Goal: Task Accomplishment & Management: Manage account settings

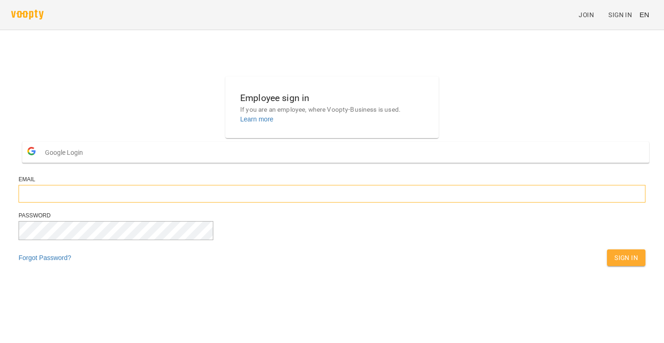
type input "**********"
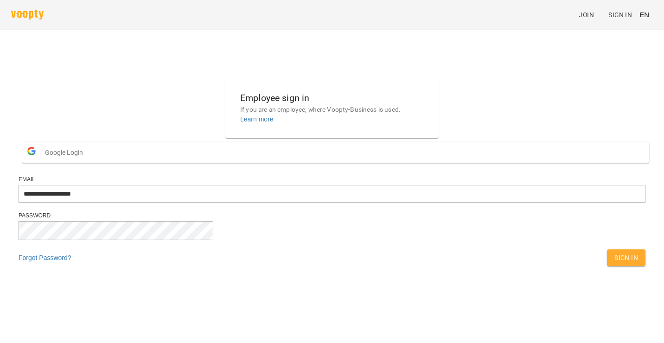
click at [186, 267] on div "**********" at bounding box center [332, 174] width 634 height 202
click at [614, 263] on span "Sign In" at bounding box center [626, 257] width 24 height 11
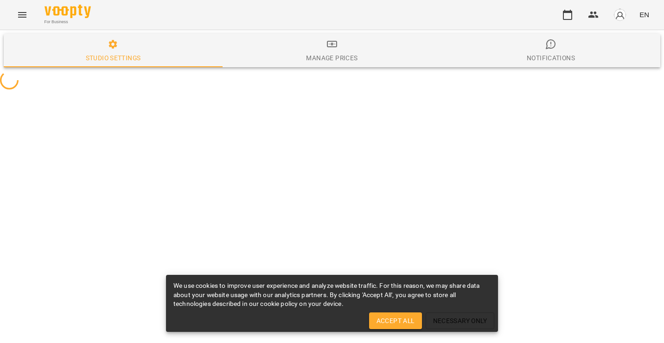
select select "**"
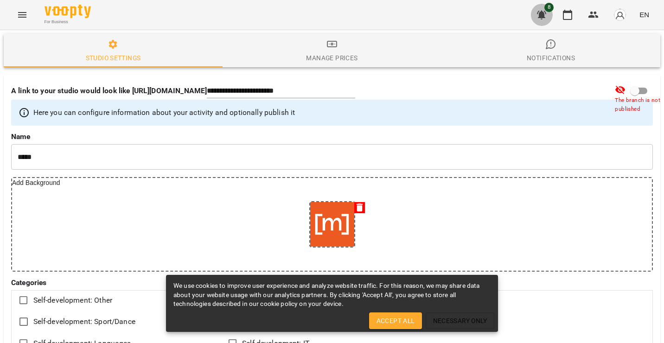
click at [544, 17] on icon "button" at bounding box center [541, 15] width 9 height 9
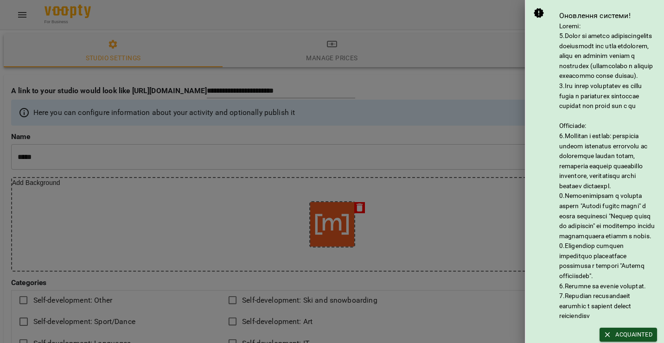
click at [486, 22] on div at bounding box center [332, 171] width 664 height 343
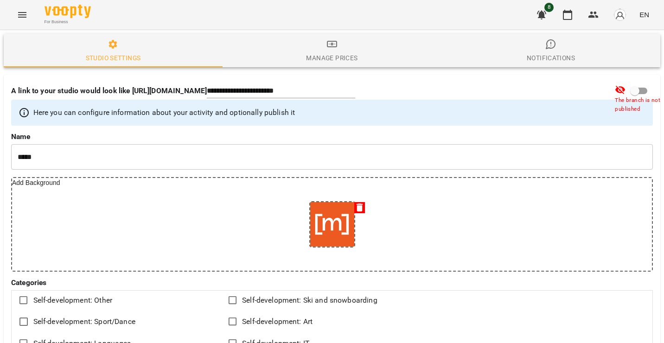
click at [18, 17] on icon "Menu" at bounding box center [22, 14] width 11 height 11
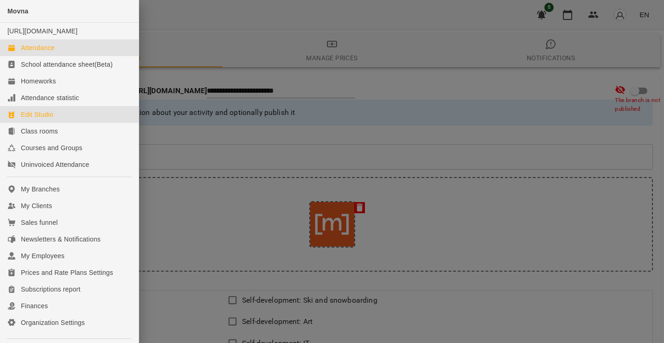
click at [47, 52] on div "Attendance" at bounding box center [38, 47] width 34 height 9
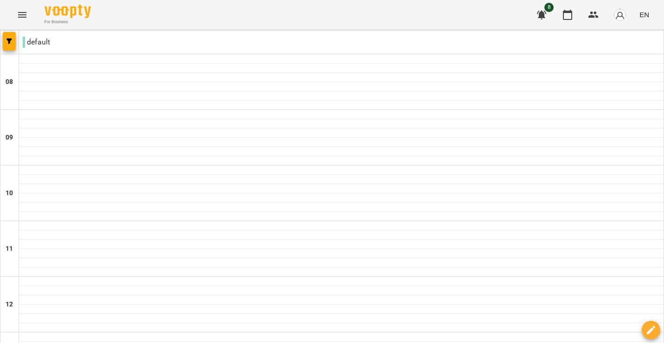
click at [19, 13] on icon "Menu" at bounding box center [22, 14] width 11 height 11
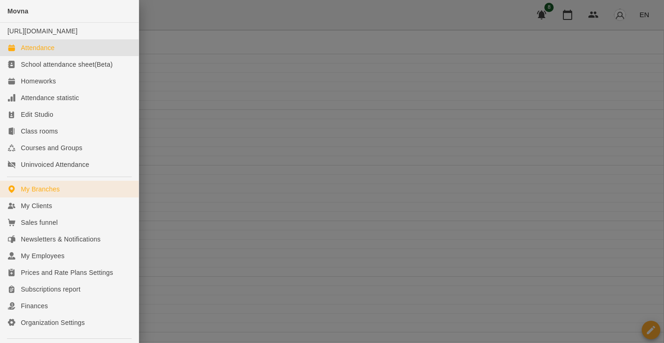
click at [53, 194] on div "My Branches" at bounding box center [40, 188] width 39 height 9
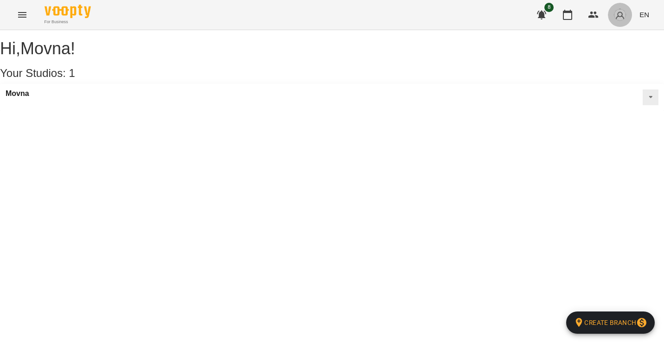
click at [622, 16] on img "button" at bounding box center [619, 14] width 13 height 13
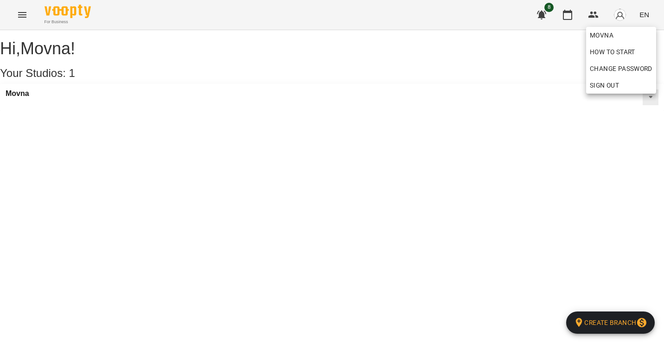
click at [539, 91] on div at bounding box center [332, 171] width 664 height 343
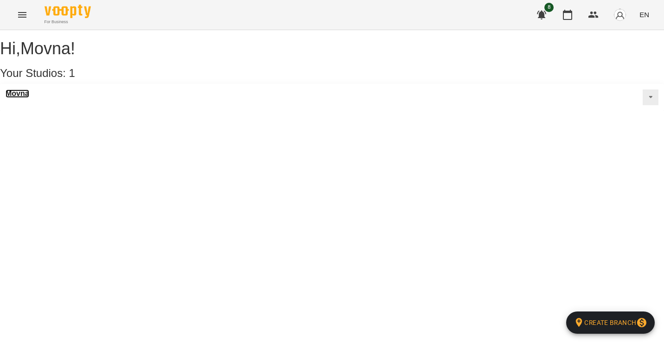
click at [19, 98] on h3 "Movna" at bounding box center [18, 93] width 24 height 8
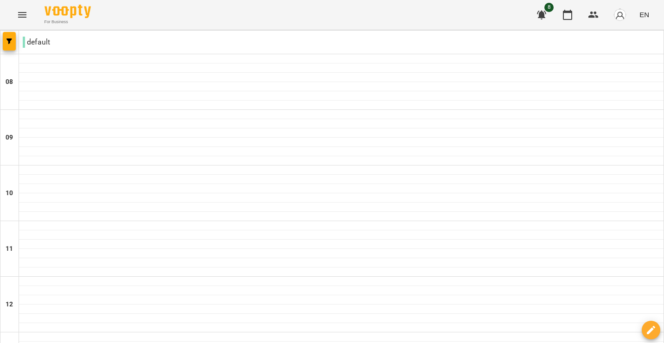
click at [621, 12] on img "button" at bounding box center [619, 14] width 13 height 13
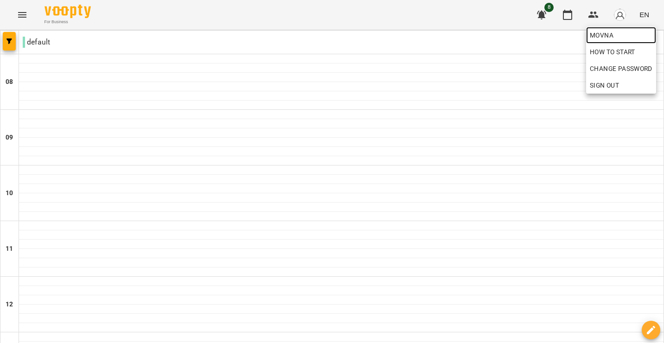
click at [603, 32] on span "Movna" at bounding box center [621, 35] width 63 height 11
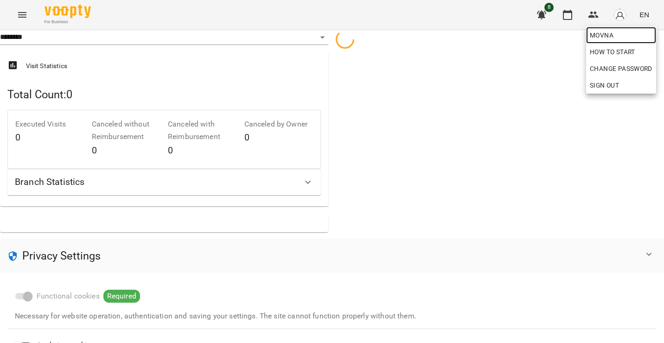
select select "**"
select select "**********"
select select "***"
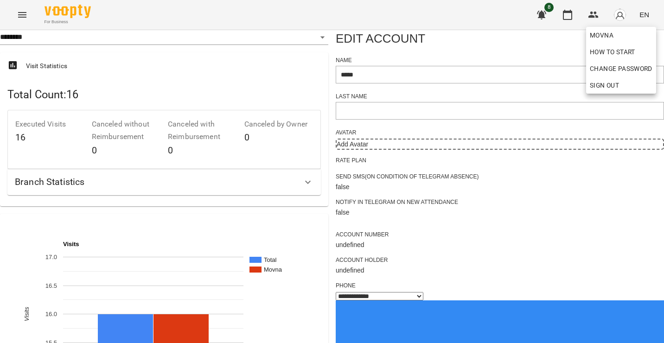
drag, startPoint x: 661, startPoint y: 69, endPoint x: 663, endPoint y: 91, distance: 22.3
click at [663, 91] on div at bounding box center [332, 171] width 664 height 343
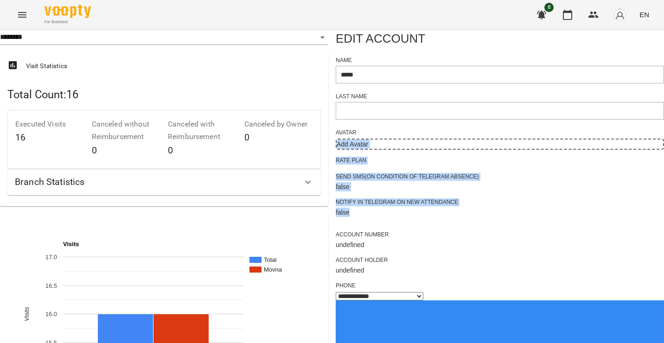
drag, startPoint x: 655, startPoint y: 112, endPoint x: 641, endPoint y: 218, distance: 107.0
click at [23, 12] on icon "Menu" at bounding box center [22, 14] width 11 height 11
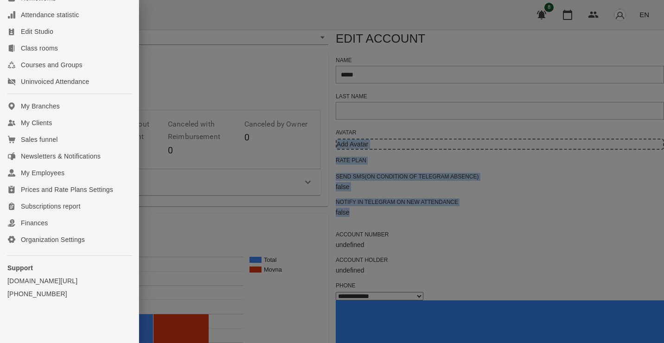
scroll to position [90, 0]
click at [61, 174] on div "My Employees" at bounding box center [43, 172] width 44 height 9
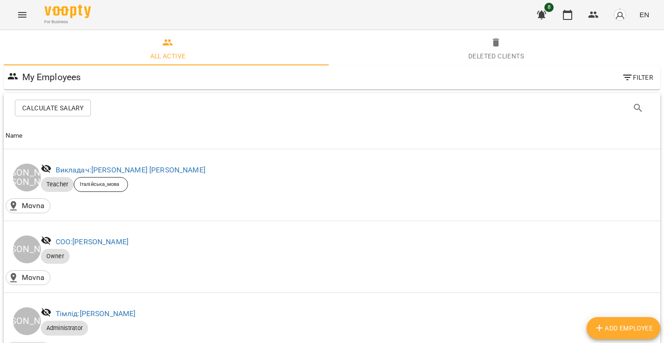
scroll to position [126, 0]
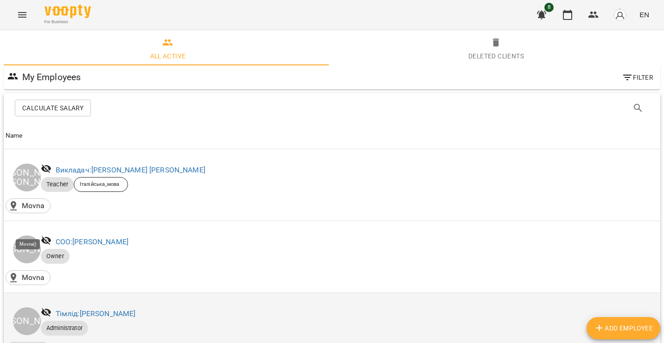
click at [25, 343] on p "Movna" at bounding box center [33, 349] width 23 height 11
click at [109, 309] on link "Тімлід: Марія Пономаренко" at bounding box center [96, 313] width 80 height 9
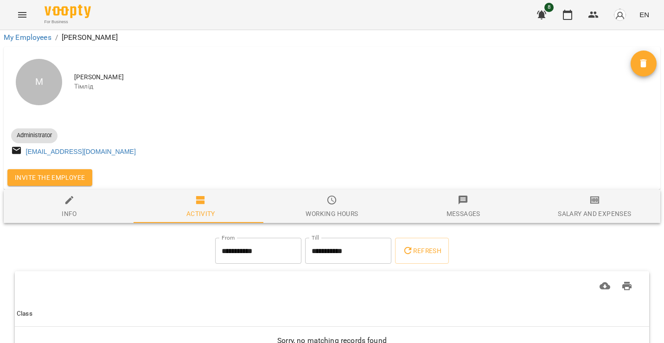
scroll to position [14, 0]
click at [69, 195] on icon "button" at bounding box center [69, 200] width 11 height 11
select select "**"
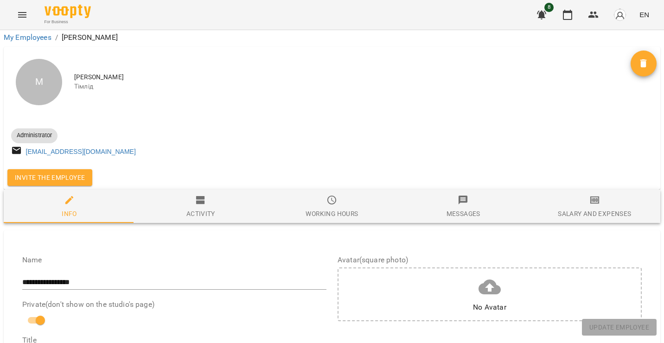
scroll to position [34, 0]
click at [30, 172] on span "Invite the employee" at bounding box center [50, 177] width 70 height 11
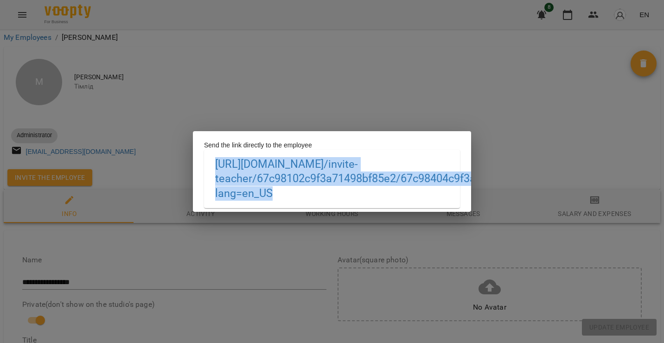
drag, startPoint x: 213, startPoint y: 165, endPoint x: 438, endPoint y: 203, distance: 228.4
click at [438, 203] on div "https://biz.voopty.com /invite-teacher/67c98102c9f3a71498bf85e2/67c98404c9f3a71…" at bounding box center [332, 179] width 256 height 58
copy link "https://biz.voopty.com /invite-teacher/67c98102c9f3a71498bf85e2/67c98404c9f3a71…"
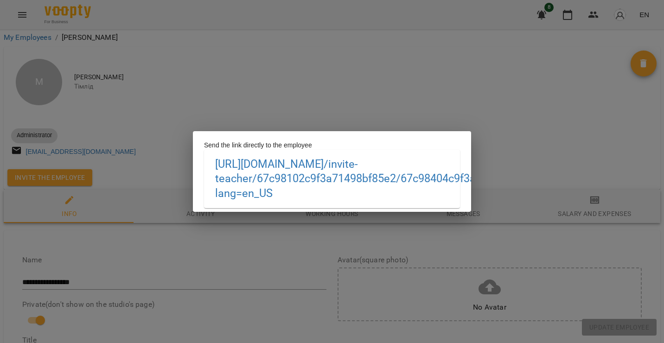
click at [259, 87] on div "Send the link directly to the employee https://biz.voopty.com /invite-teacher/6…" at bounding box center [332, 171] width 664 height 343
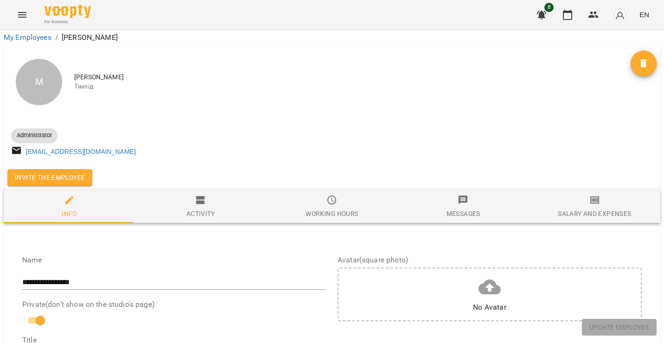
scroll to position [0, 0]
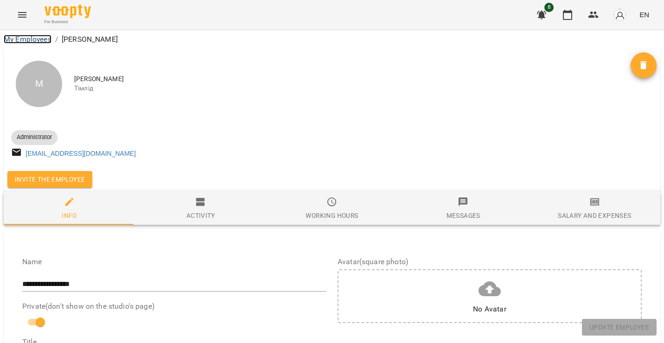
click at [10, 41] on link "My Employees" at bounding box center [28, 39] width 48 height 9
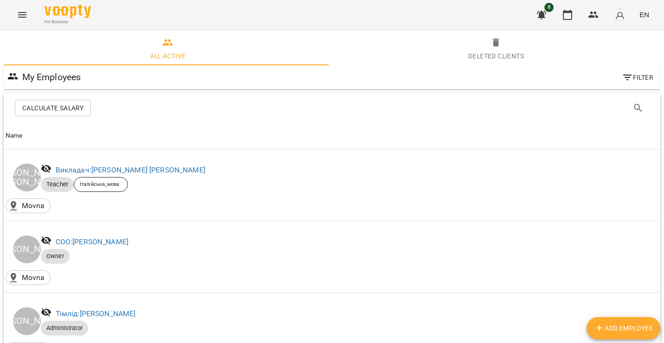
scroll to position [100, 0]
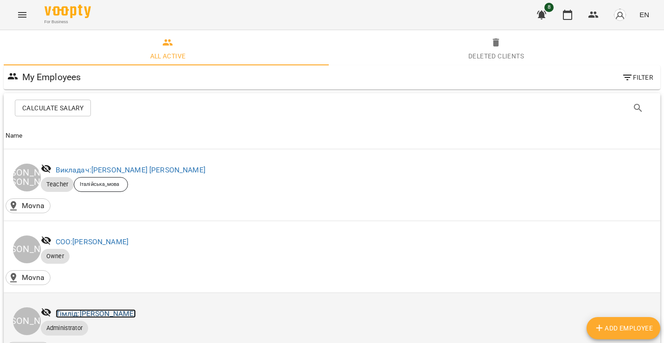
click at [125, 309] on link "Тімлід: Марія Пономаренко" at bounding box center [96, 313] width 80 height 9
